Goal: Task Accomplishment & Management: Use online tool/utility

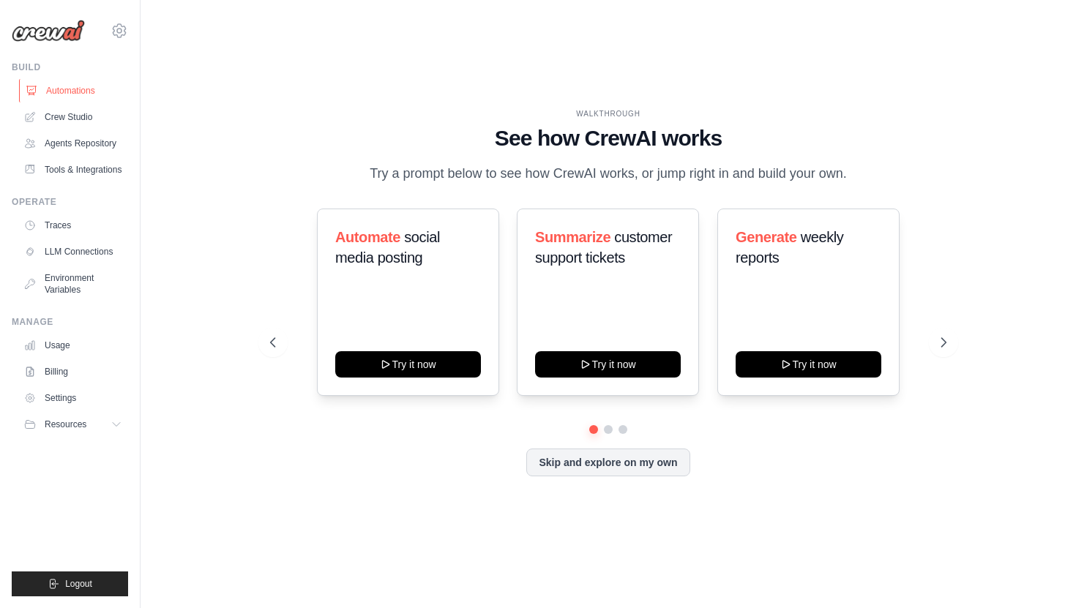
click at [88, 87] on link "Automations" at bounding box center [74, 90] width 110 height 23
click at [100, 113] on link "Crew Studio" at bounding box center [74, 116] width 110 height 23
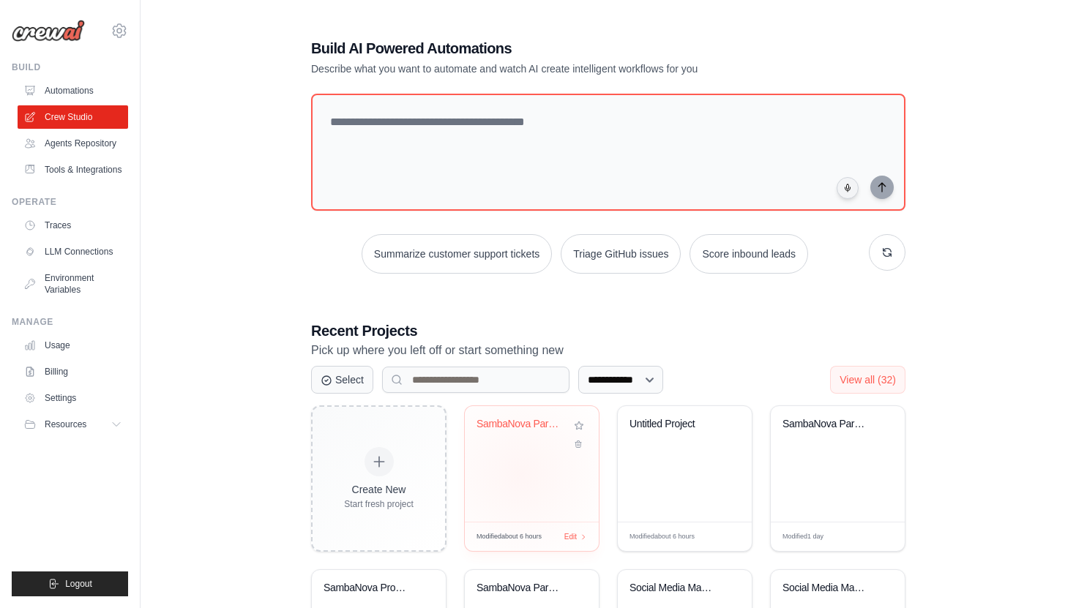
click at [521, 474] on div "SambaNova Partnership Research & Em..." at bounding box center [532, 464] width 134 height 116
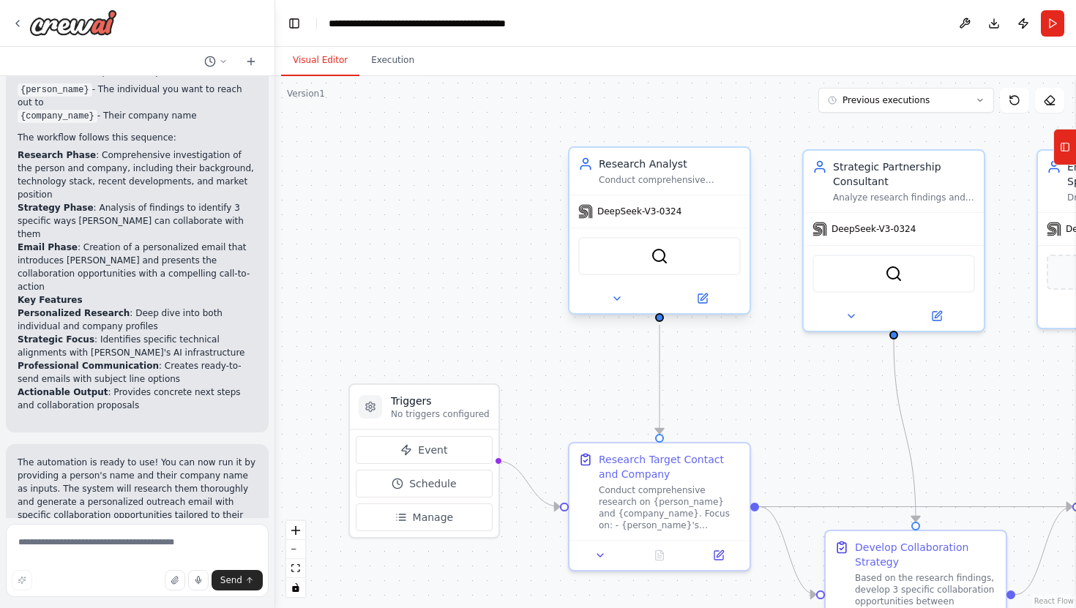
scroll to position [1205, 0]
click at [701, 297] on icon at bounding box center [703, 296] width 7 height 7
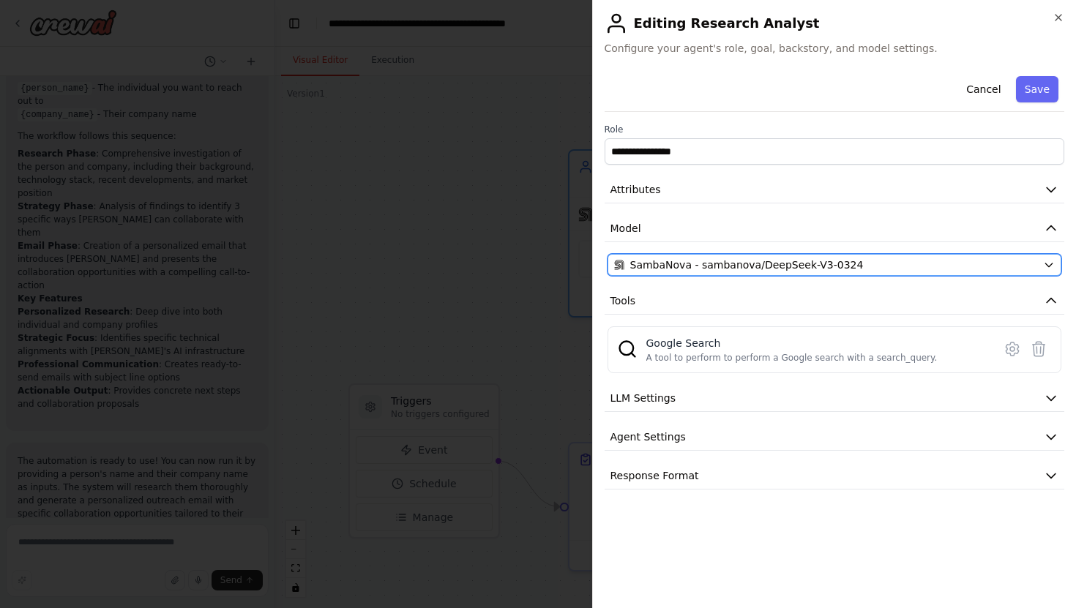
click at [768, 265] on span "SambaNova - sambanova/DeepSeek-V3-0324" at bounding box center [746, 265] width 233 height 15
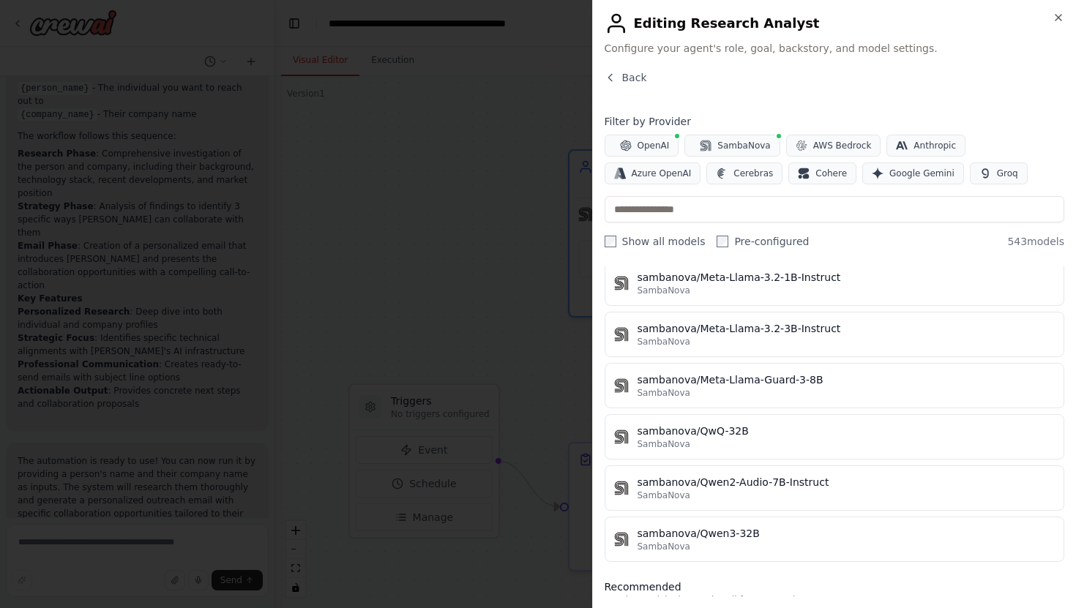
scroll to position [515, 0]
click at [618, 247] on label "Show all models" at bounding box center [654, 241] width 101 height 15
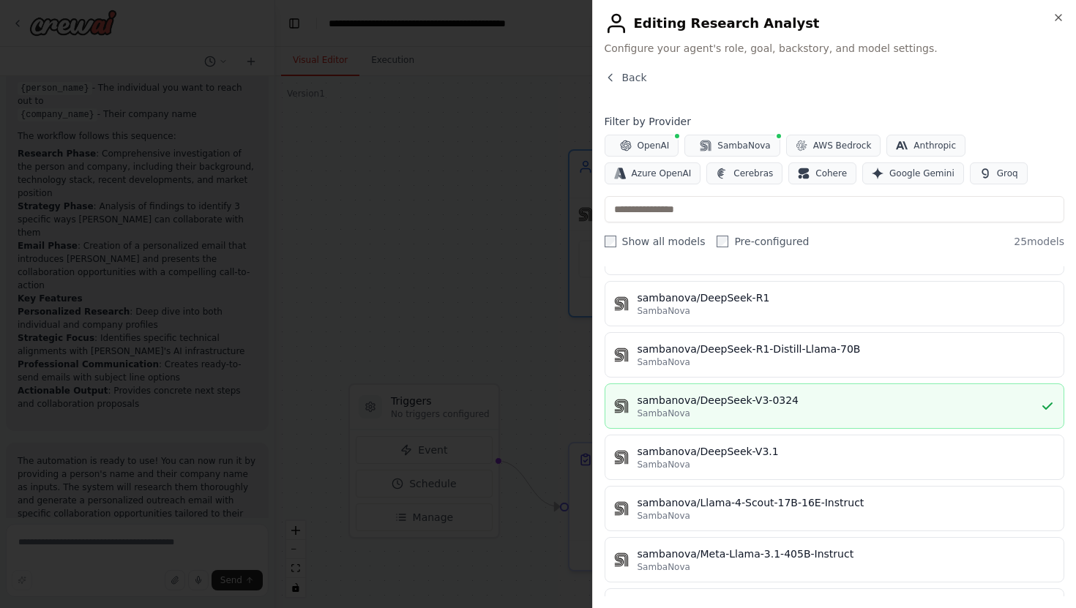
scroll to position [134, 0]
click at [814, 414] on div "SambaNova" at bounding box center [838, 414] width 403 height 12
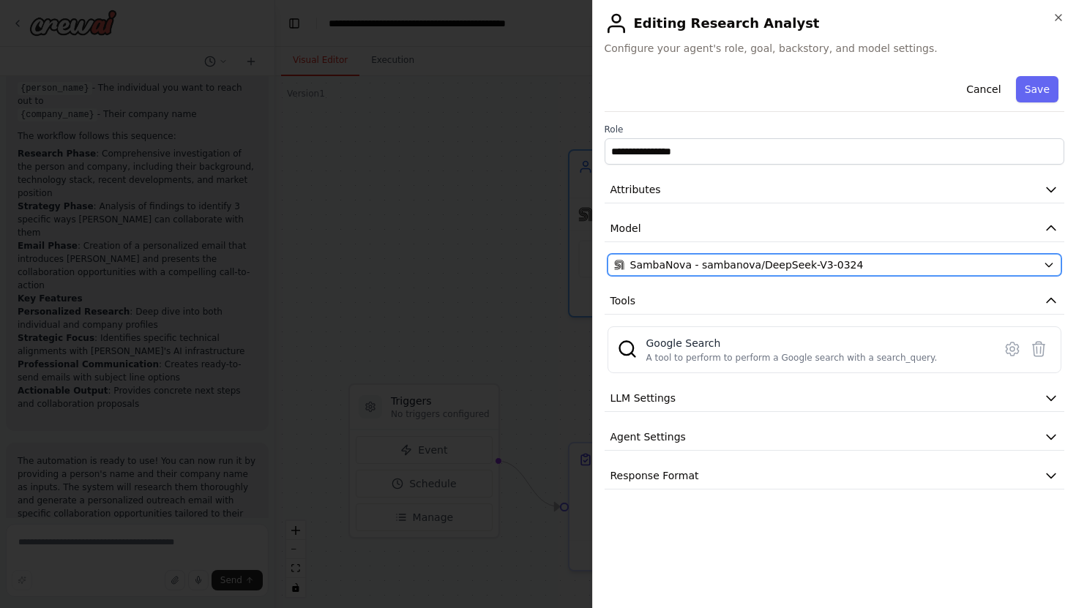
click at [820, 266] on span "SambaNova - sambanova/DeepSeek-V3-0324" at bounding box center [746, 265] width 233 height 15
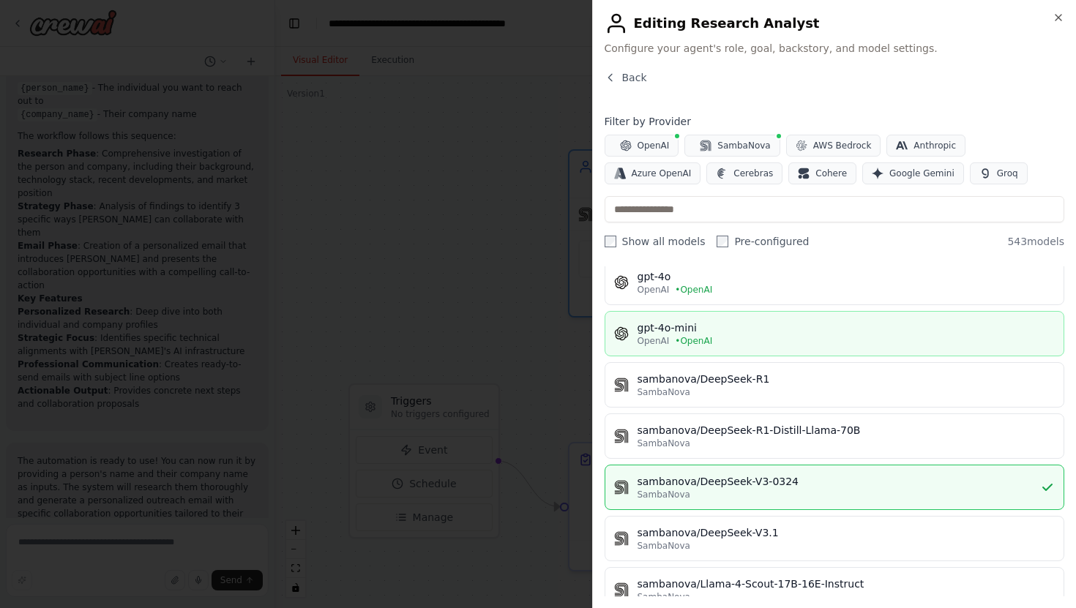
scroll to position [56, 0]
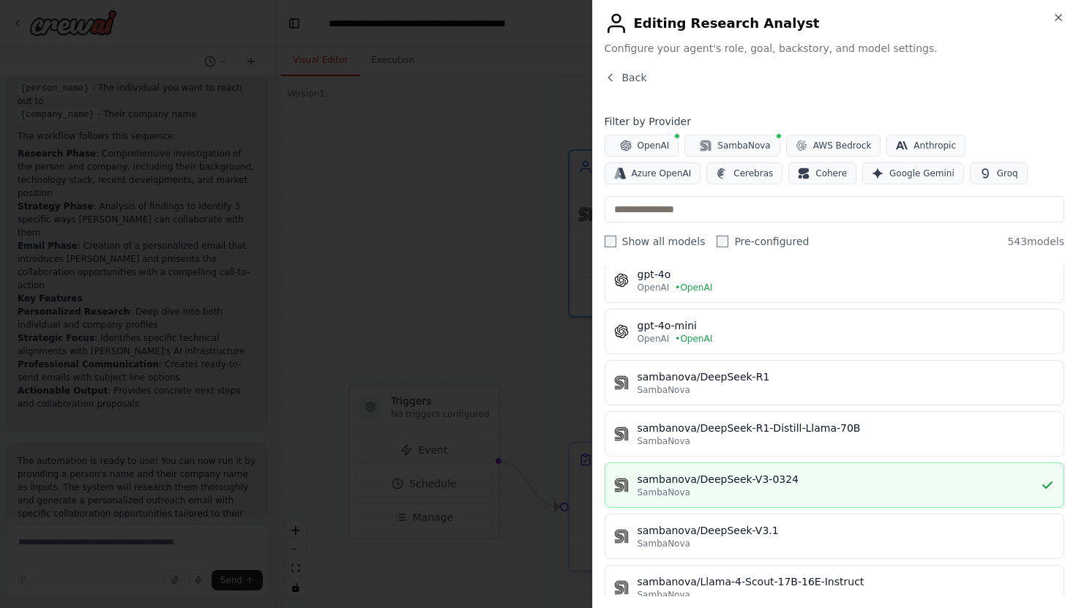
click at [1054, 487] on icon "button" at bounding box center [1047, 485] width 15 height 15
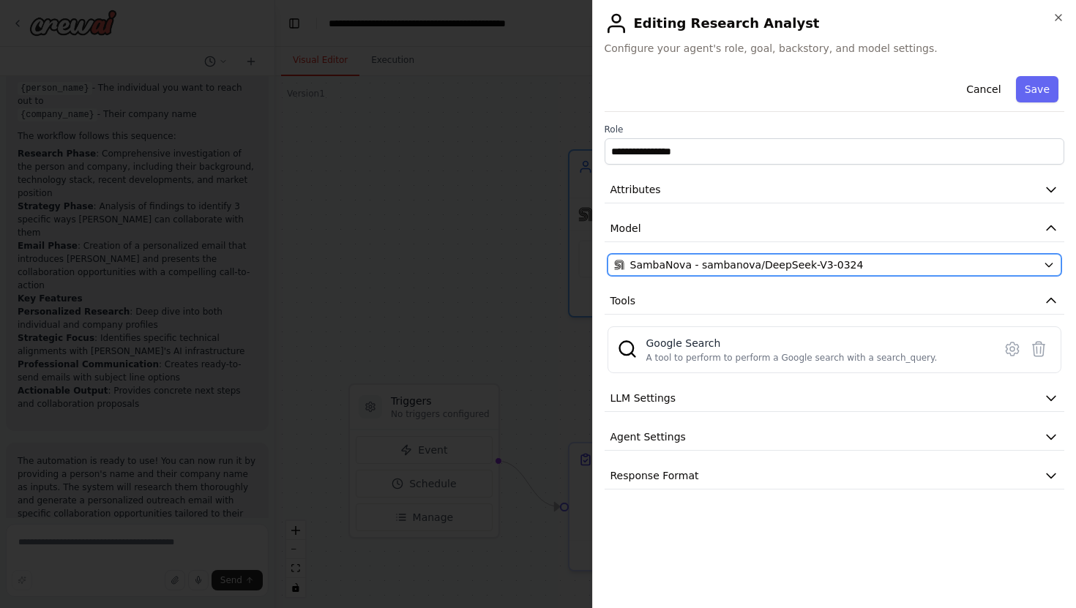
click at [1051, 267] on icon "button" at bounding box center [1049, 265] width 12 height 12
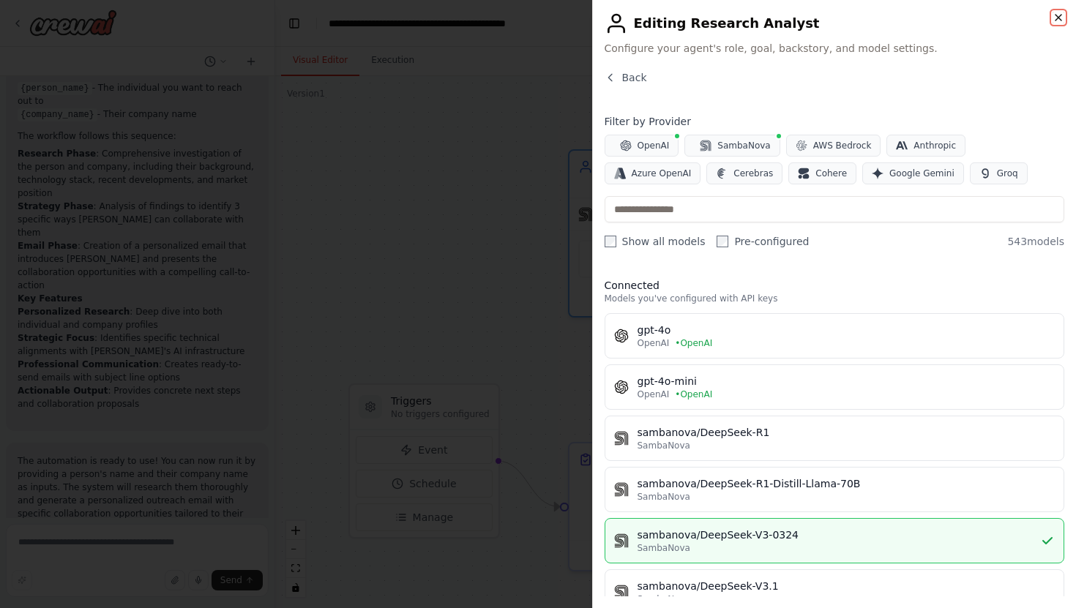
click at [1061, 18] on icon "button" at bounding box center [1058, 18] width 12 height 12
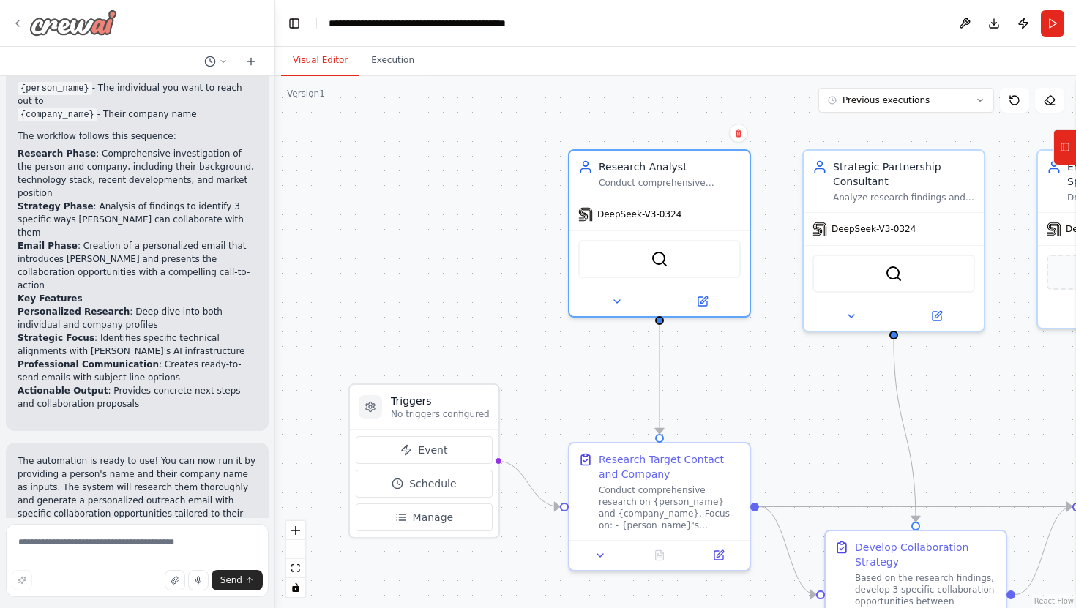
click at [20, 22] on icon at bounding box center [18, 24] width 12 height 12
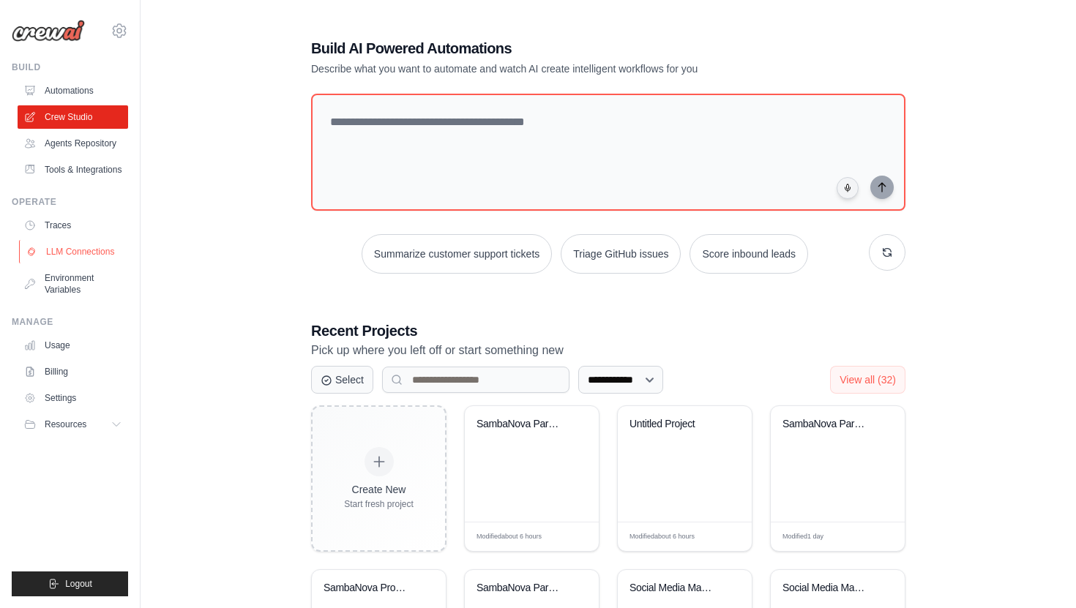
click at [90, 257] on link "LLM Connections" at bounding box center [74, 251] width 110 height 23
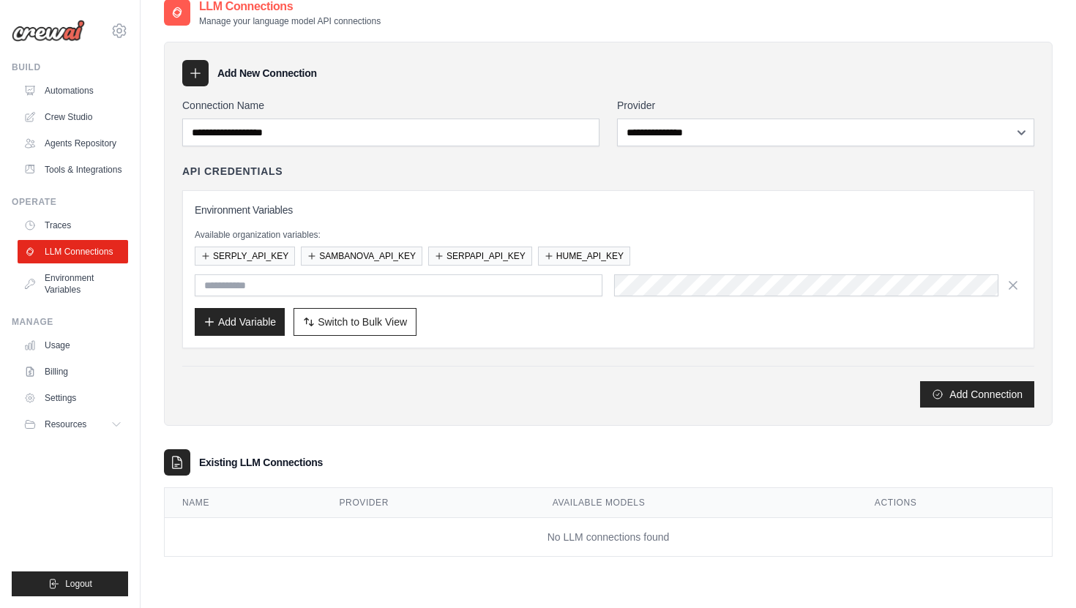
scroll to position [20, 0]
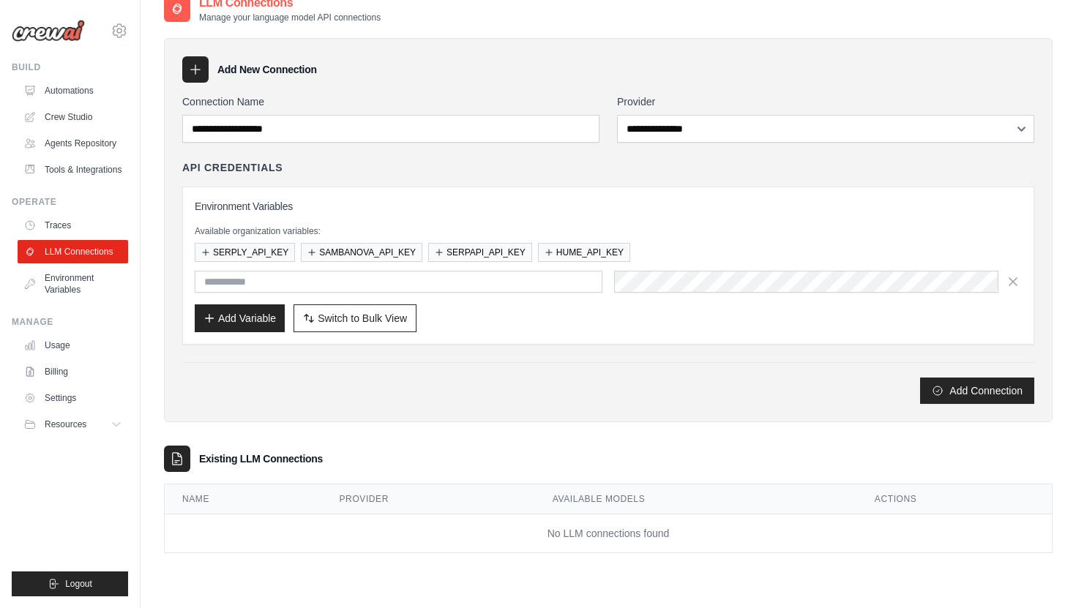
click at [719, 110] on div "**********" at bounding box center [825, 118] width 417 height 48
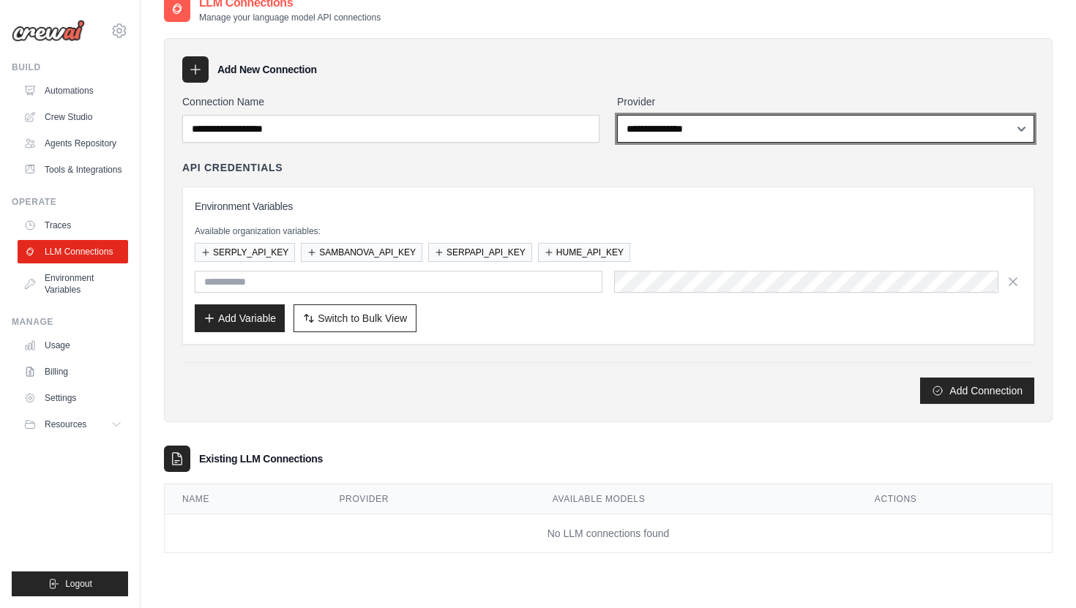
click at [705, 129] on select "**********" at bounding box center [825, 129] width 417 height 28
select select "*********"
click at [617, 115] on select "**********" at bounding box center [825, 129] width 417 height 28
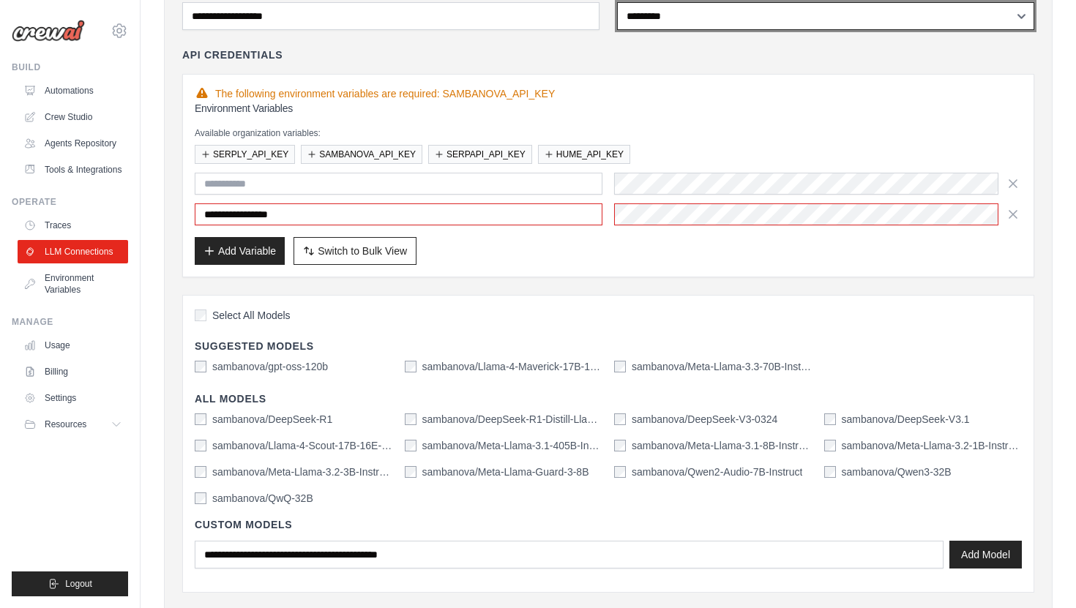
scroll to position [136, 0]
